Goal: Go to known website: Go to known website

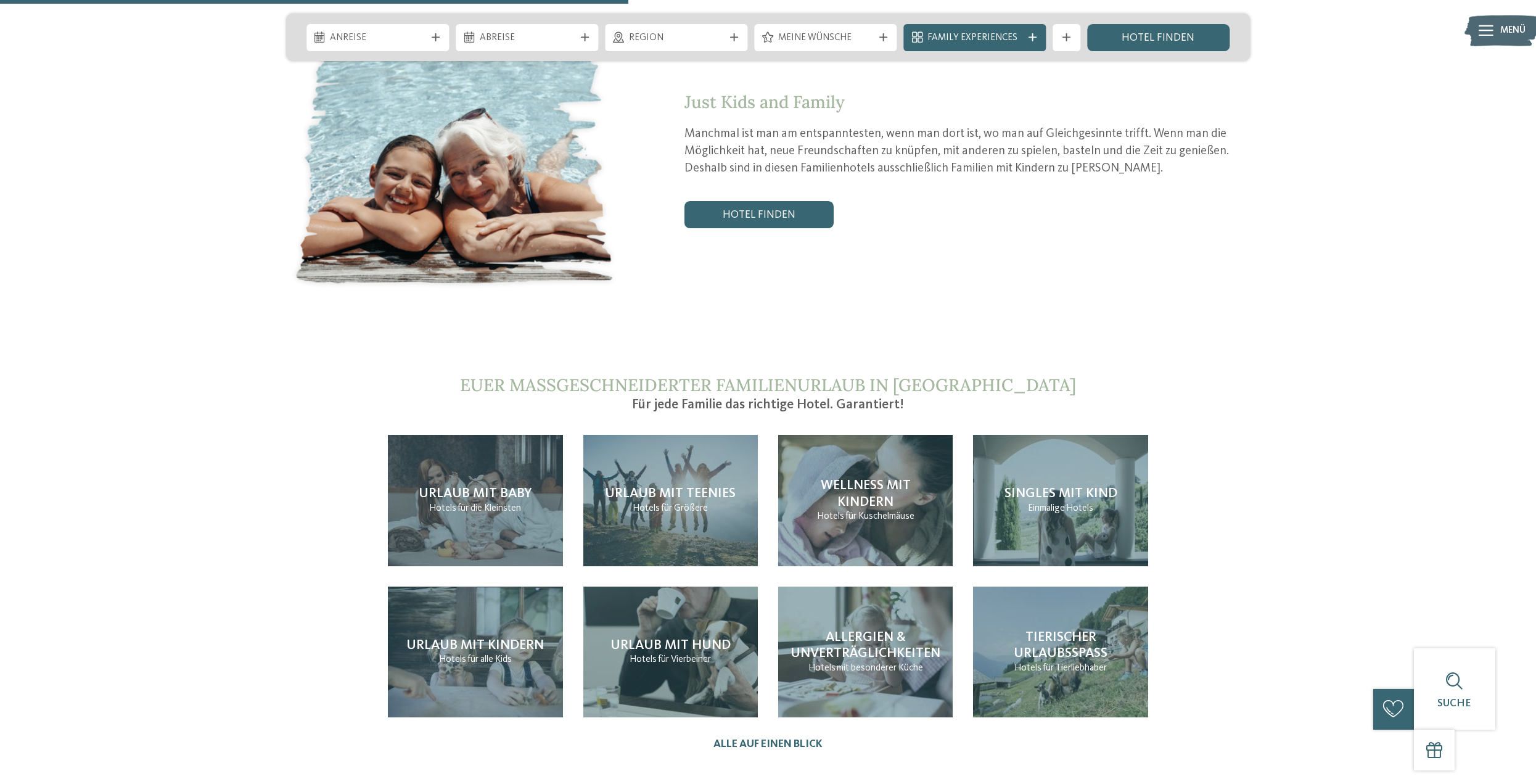
scroll to position [2960, 0]
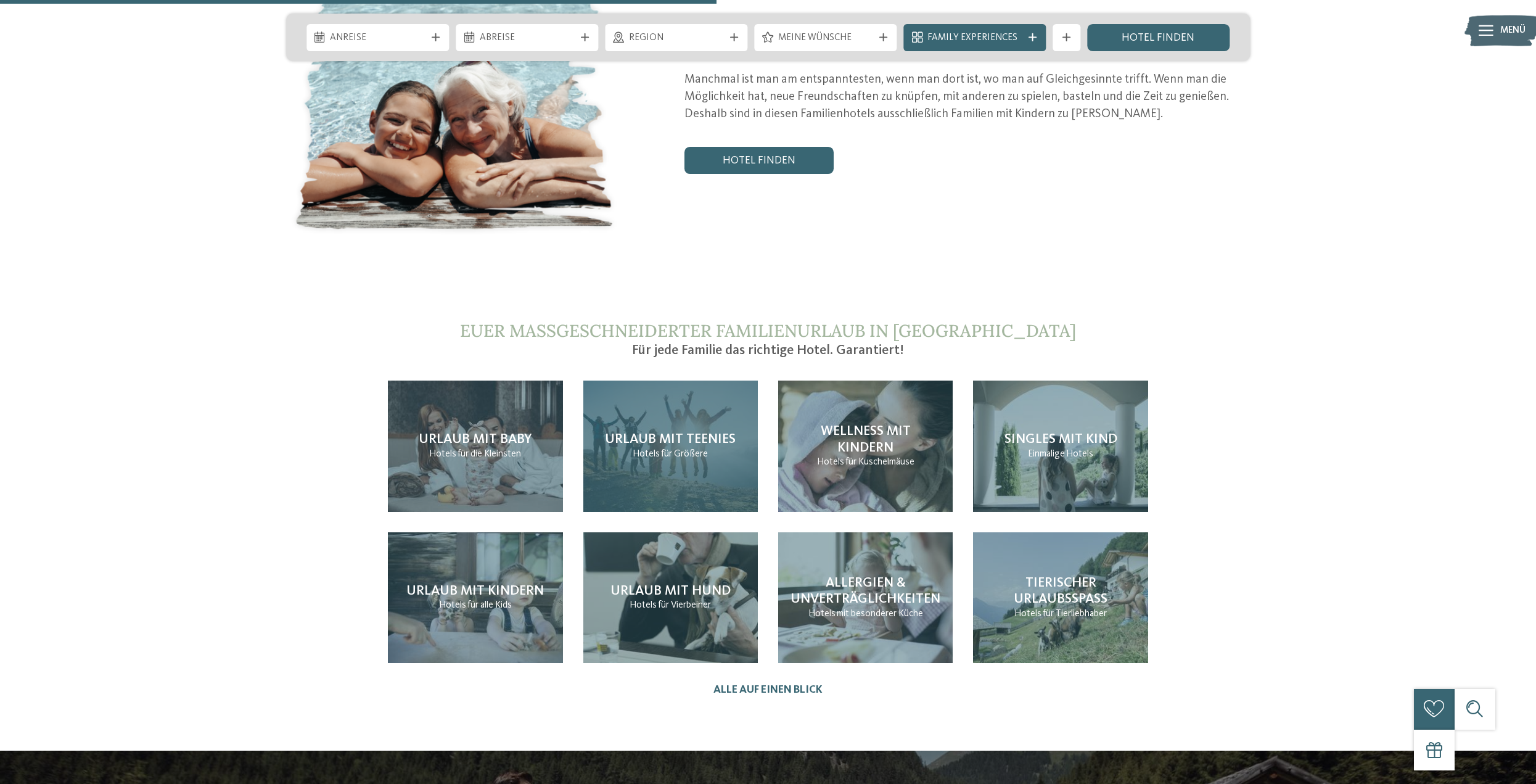
click at [625, 431] on h4 "Urlaub mit Teenies" at bounding box center [670, 439] width 131 height 16
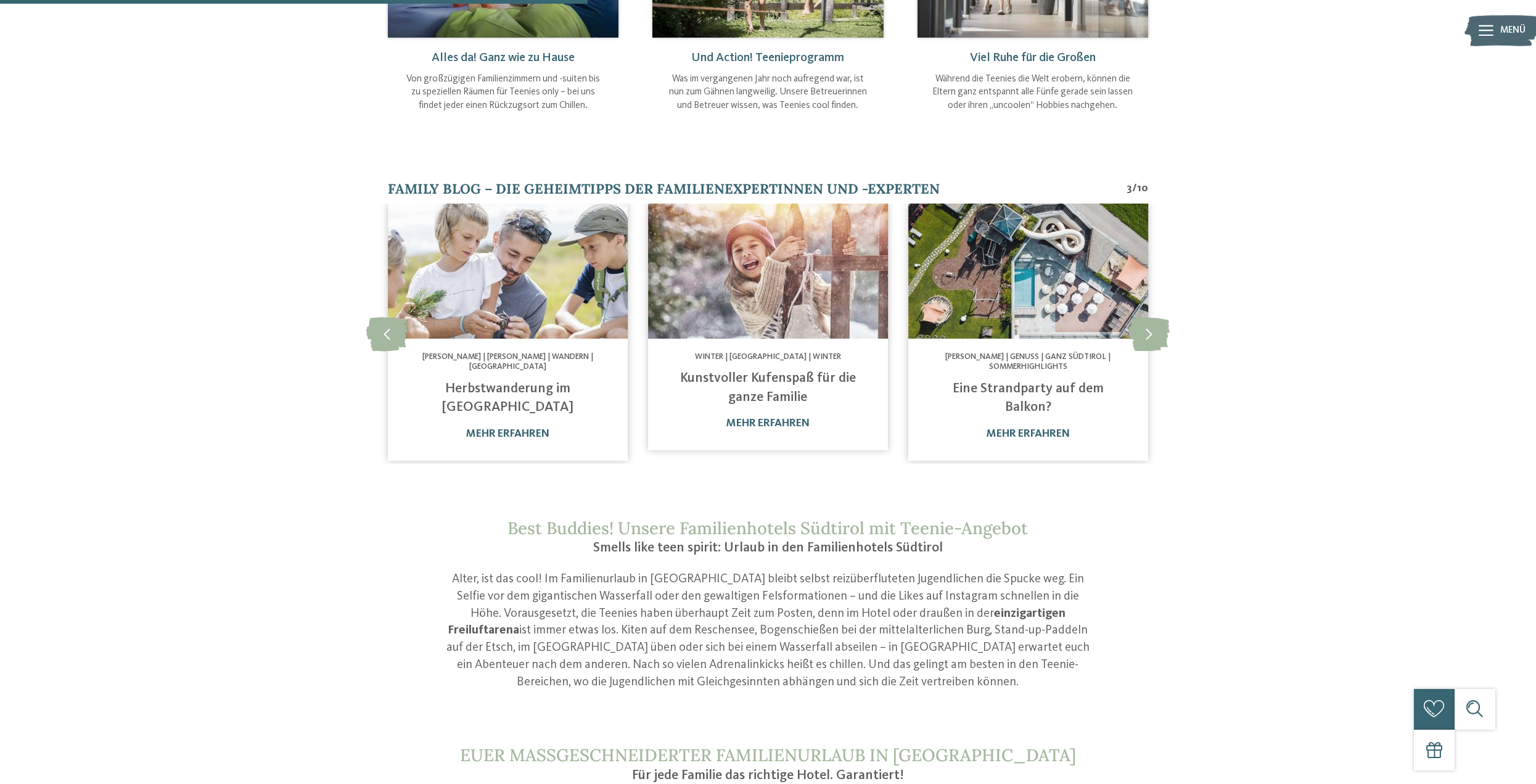
scroll to position [740, 0]
click at [1070, 278] on img at bounding box center [1028, 271] width 240 height 135
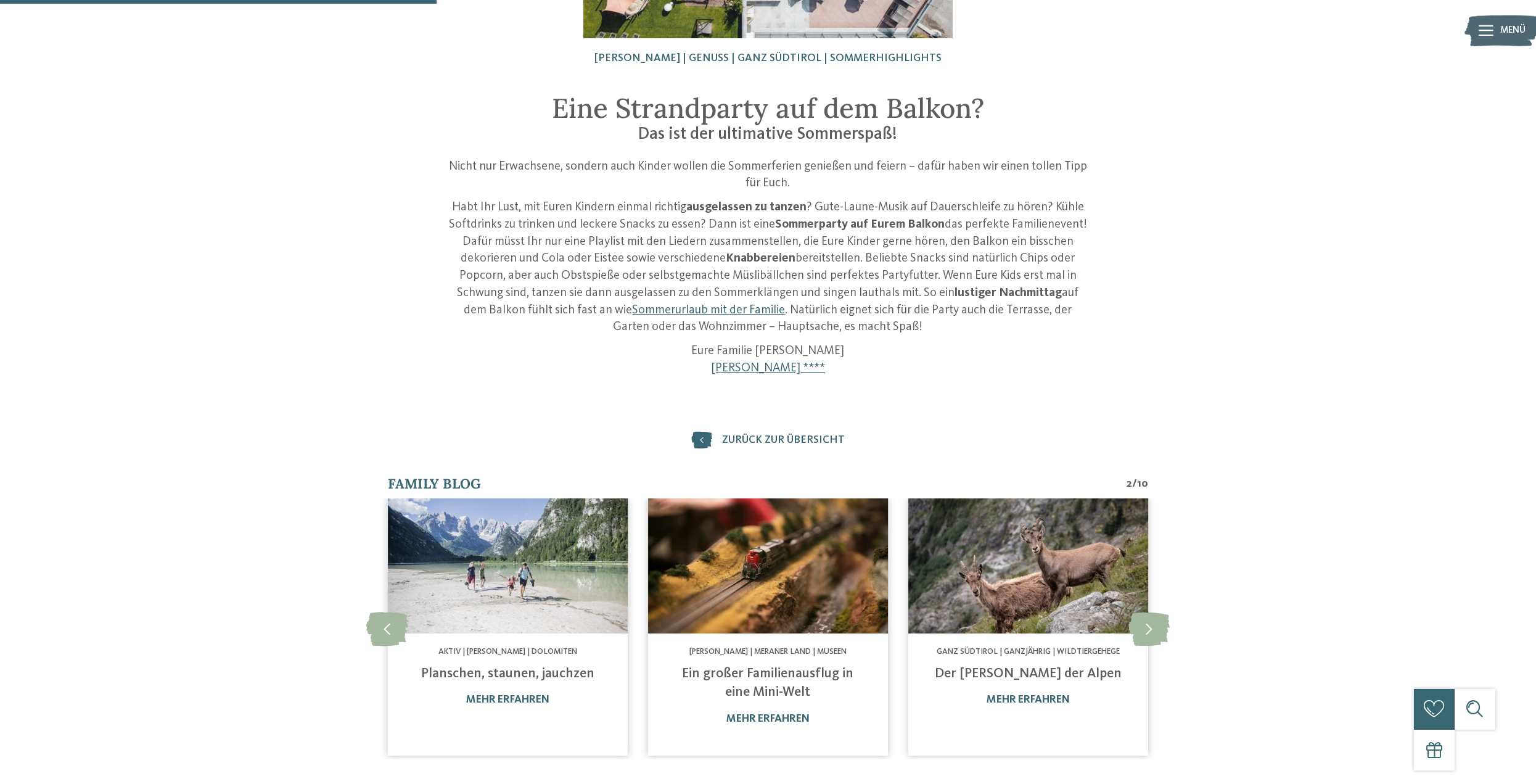
scroll to position [309, 0]
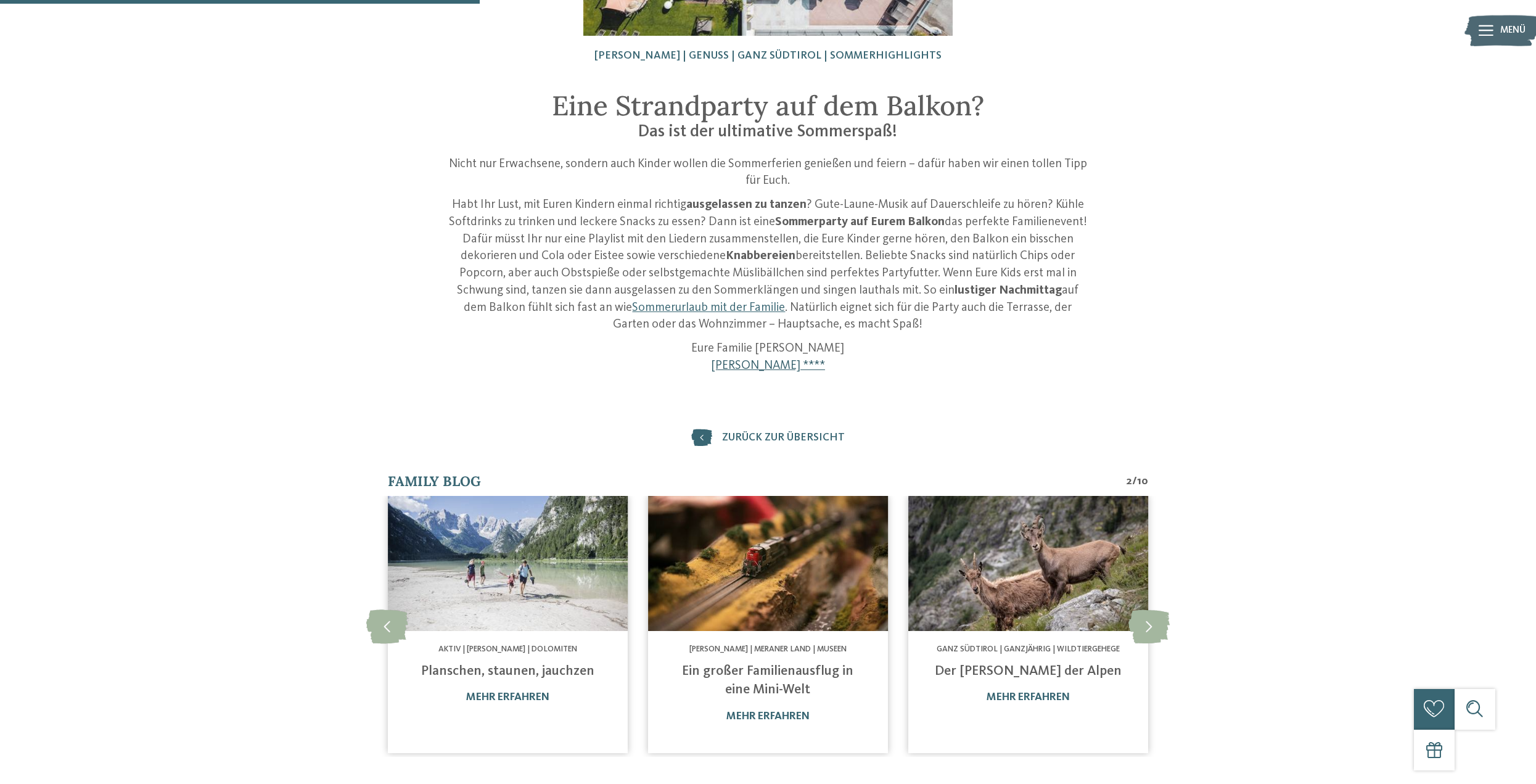
click at [762, 364] on link "Familienhotel Huber ****" at bounding box center [767, 365] width 114 height 12
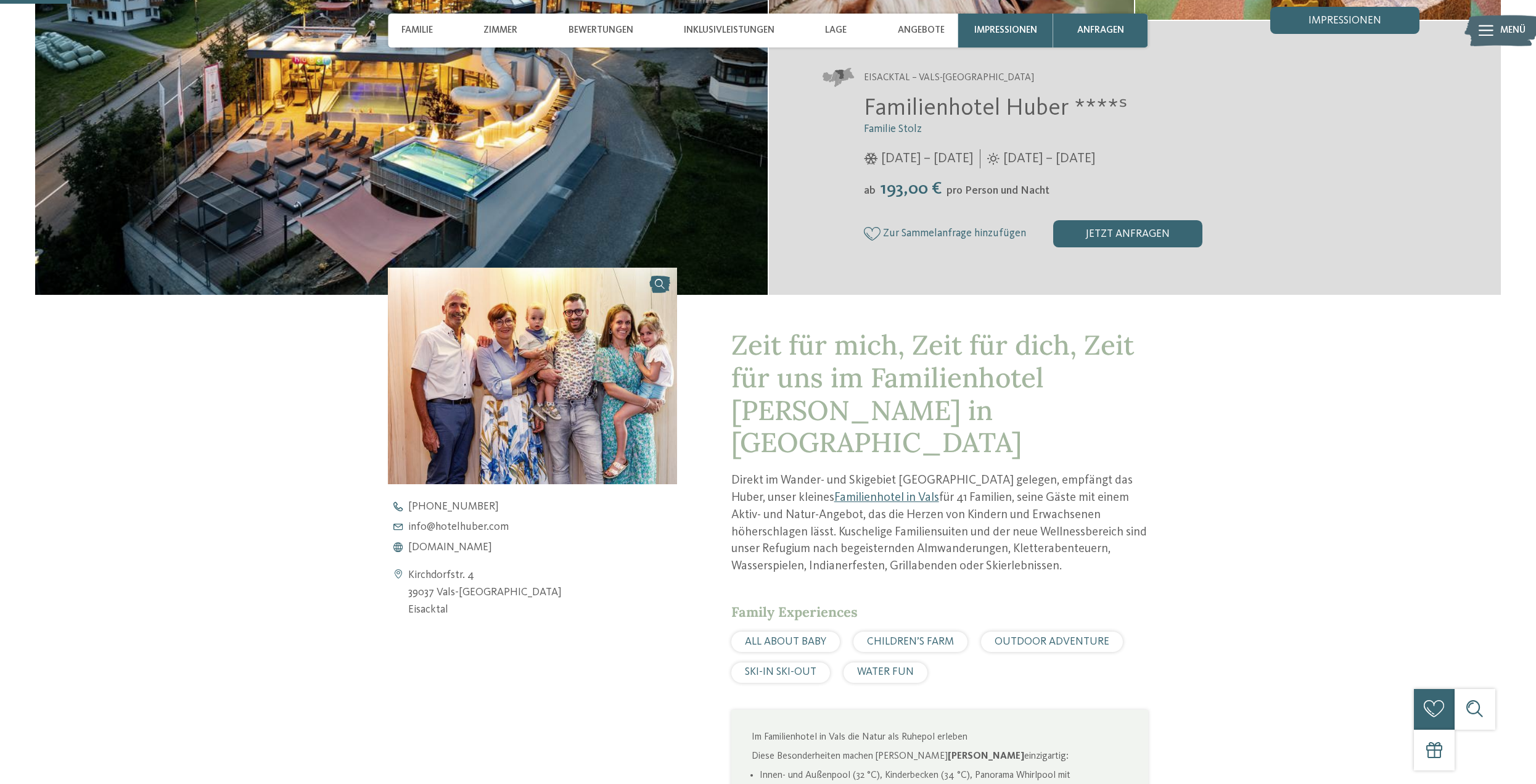
scroll to position [493, 0]
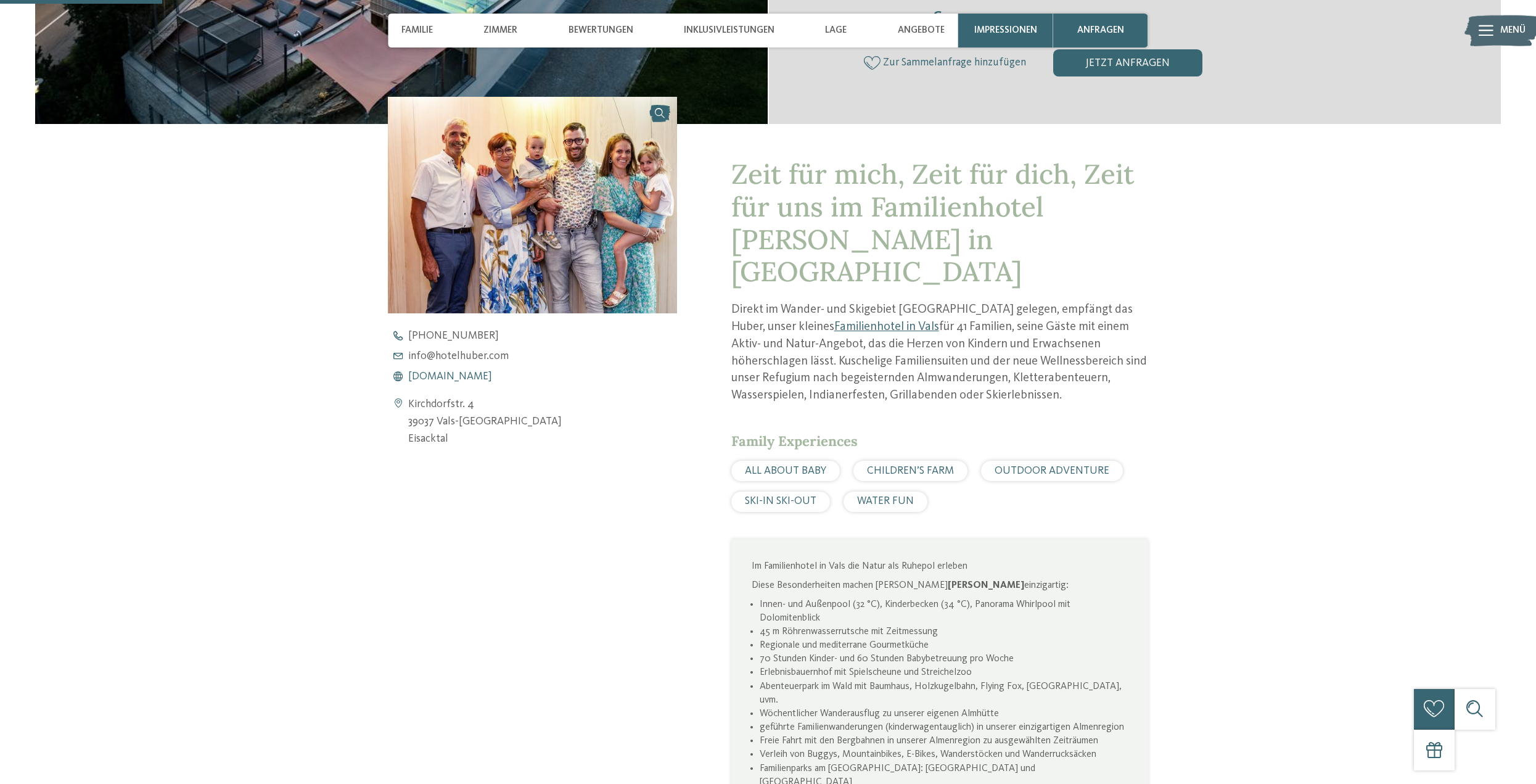
click at [467, 376] on span "[DOMAIN_NAME]" at bounding box center [450, 376] width 84 height 11
